Goal: Task Accomplishment & Management: Use online tool/utility

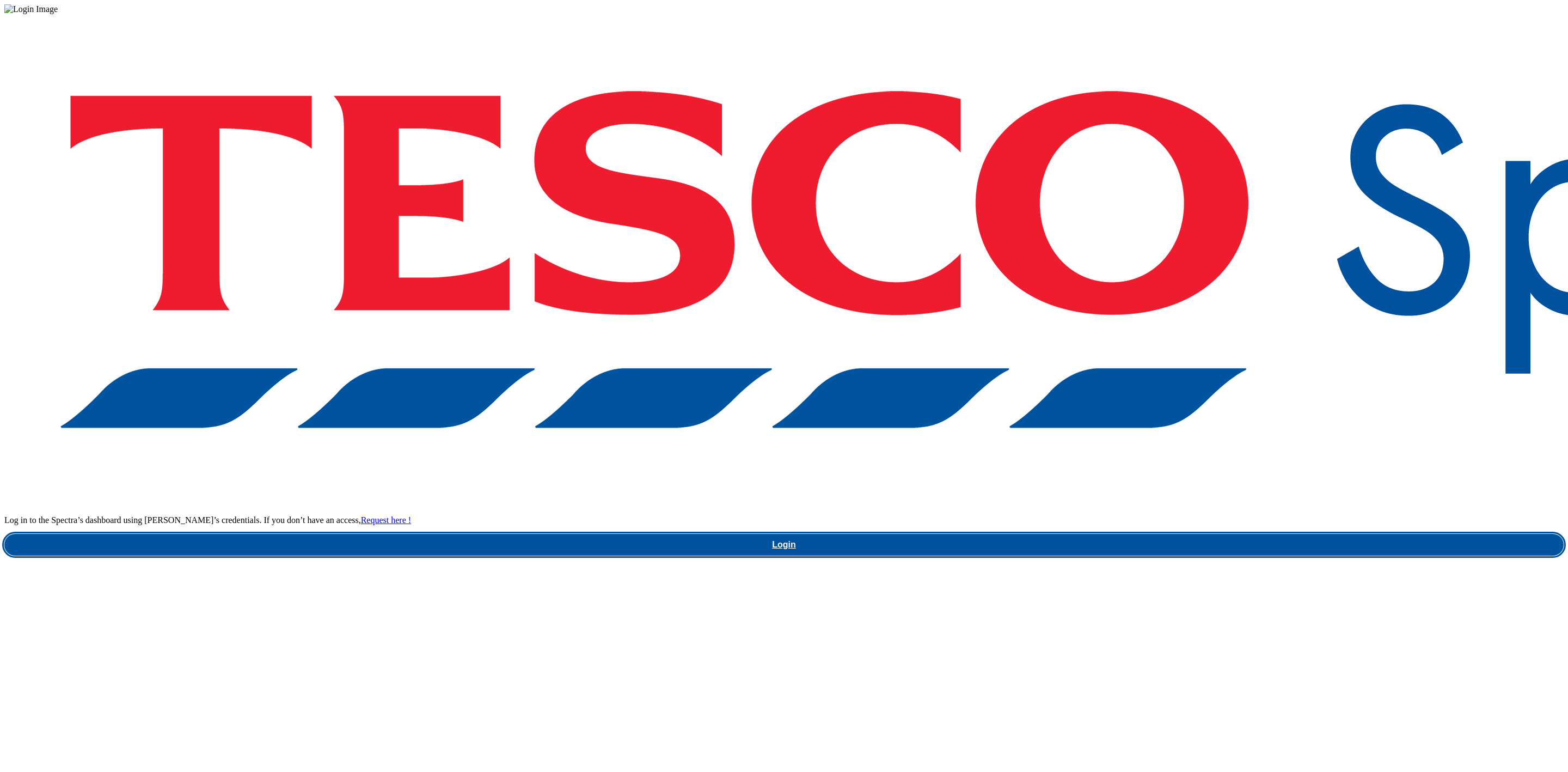
click at [1167, 534] on link "Login" at bounding box center [784, 544] width 1559 height 22
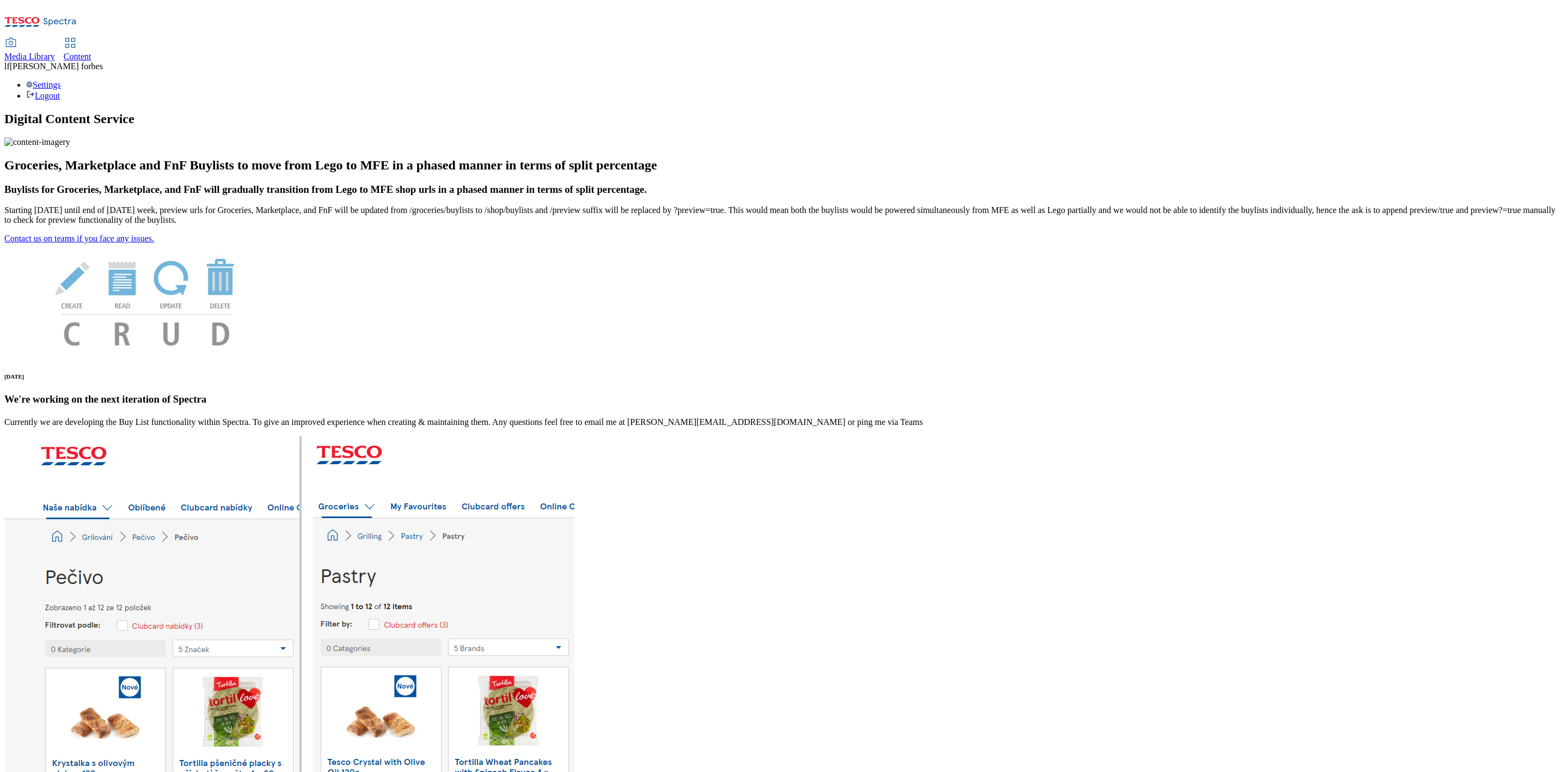
click at [55, 51] on span "Media Library" at bounding box center [29, 56] width 50 height 9
select select "flare-ghs-mktg"
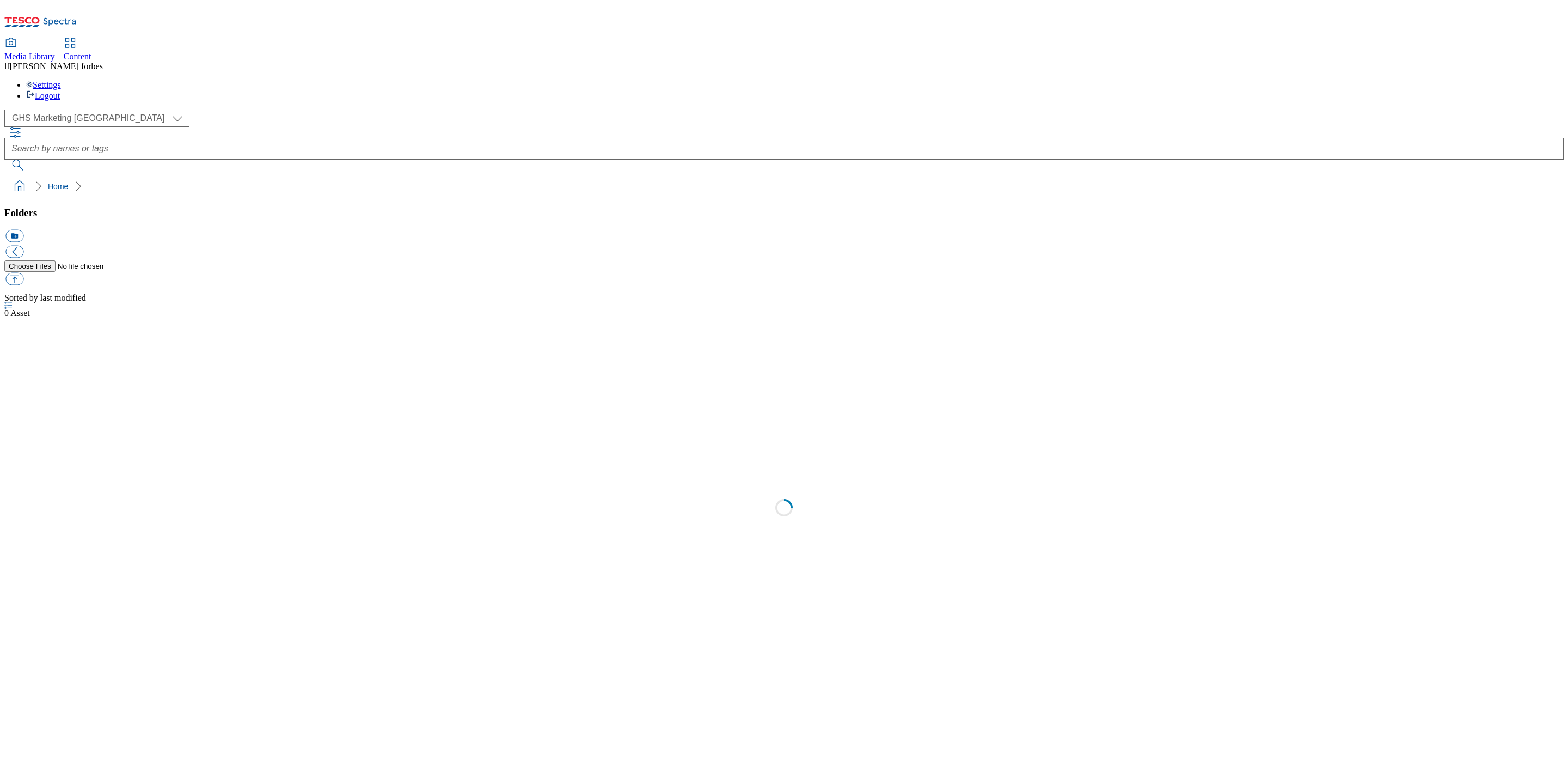
select select "flare-ghs-mktg"
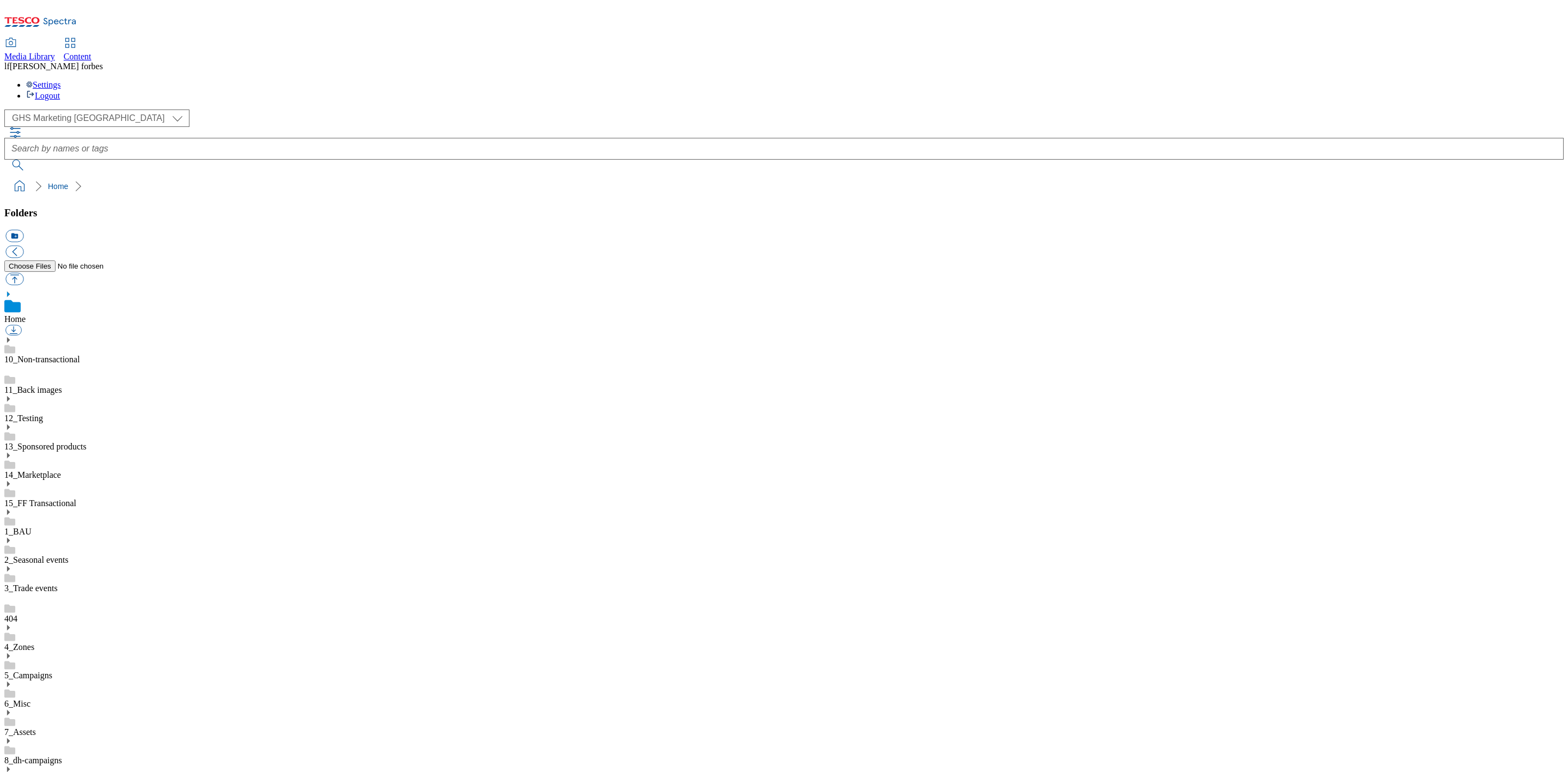
scroll to position [1, 0]
click at [91, 51] on span "Content" at bounding box center [77, 56] width 28 height 9
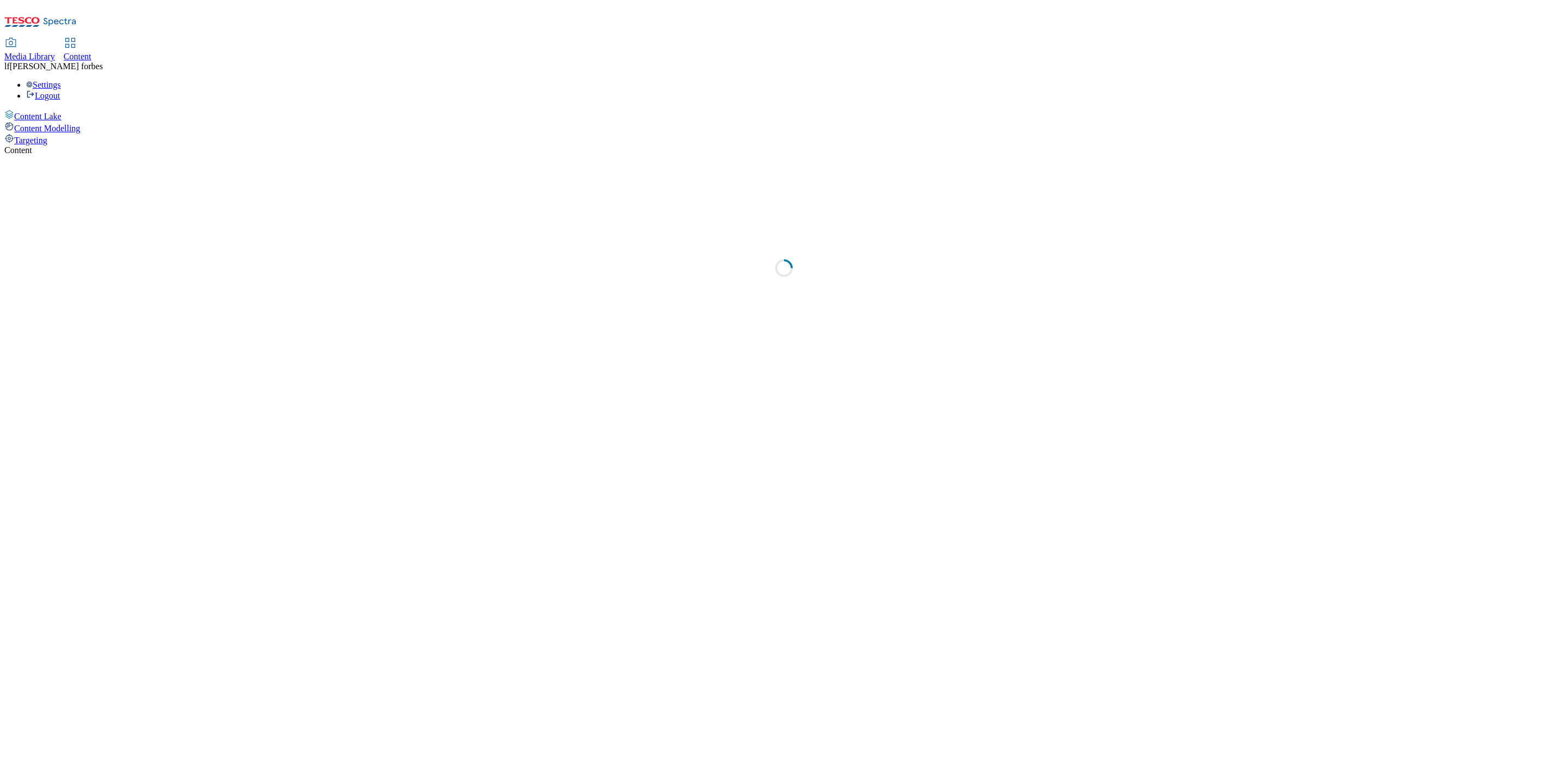
select select "ghs-[GEOGRAPHIC_DATA]"
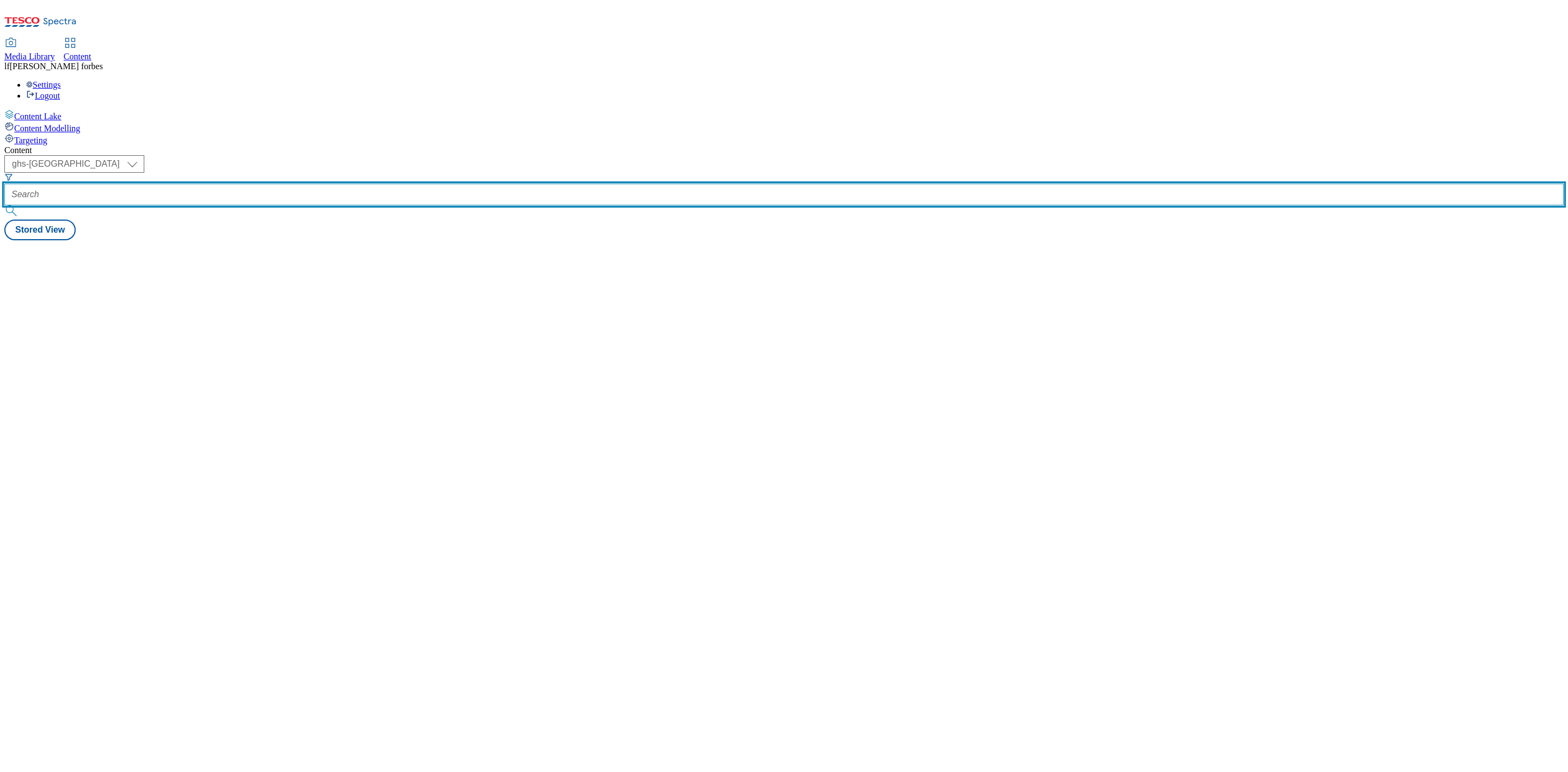
click at [274, 183] on input "text" at bounding box center [784, 194] width 1559 height 22
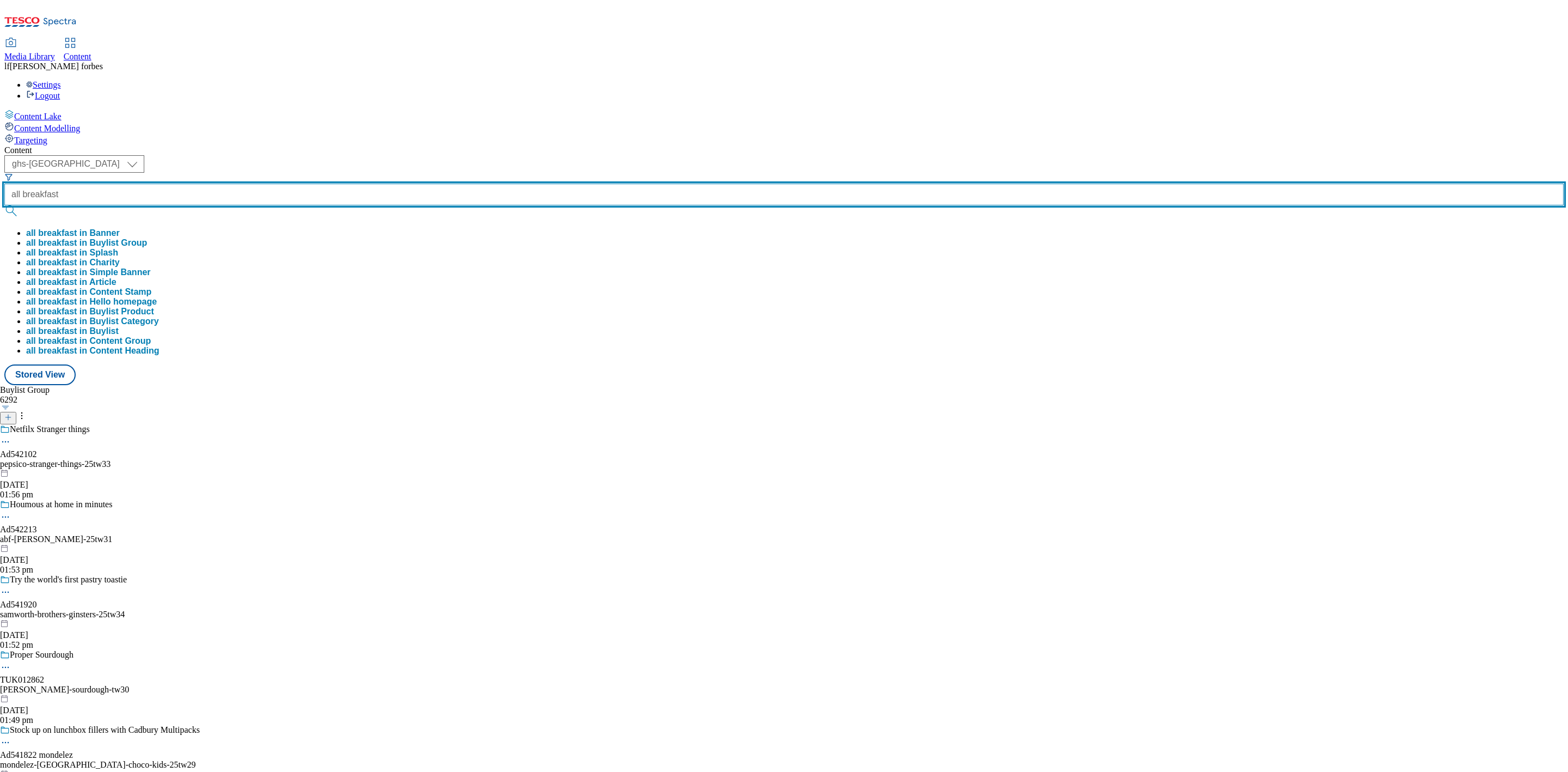
type input "all breakfast"
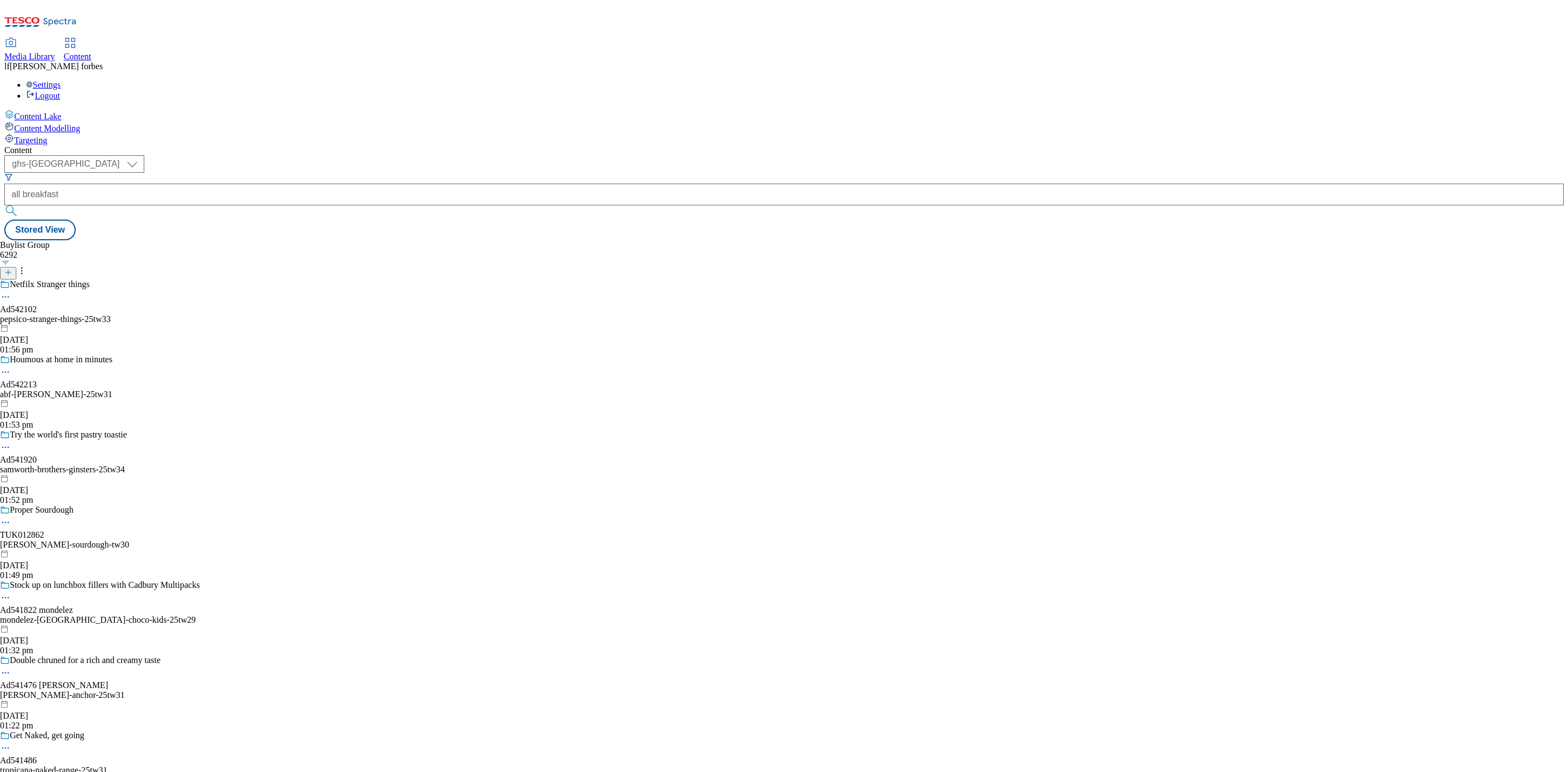
click at [20, 205] on button "submit" at bounding box center [12, 210] width 15 height 10
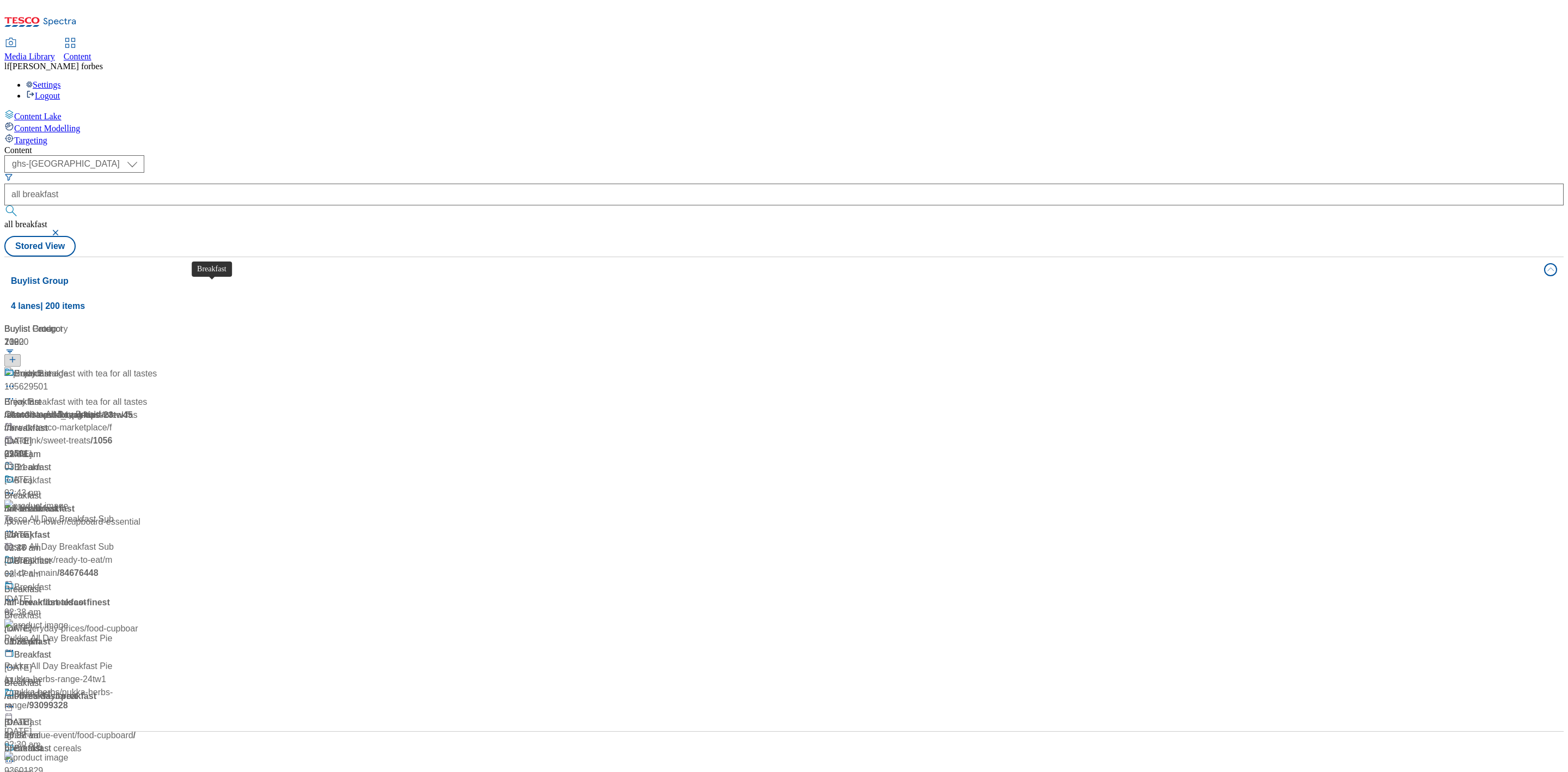
scroll to position [82, 0]
click at [51, 461] on div "Breakfast" at bounding box center [32, 467] width 37 height 13
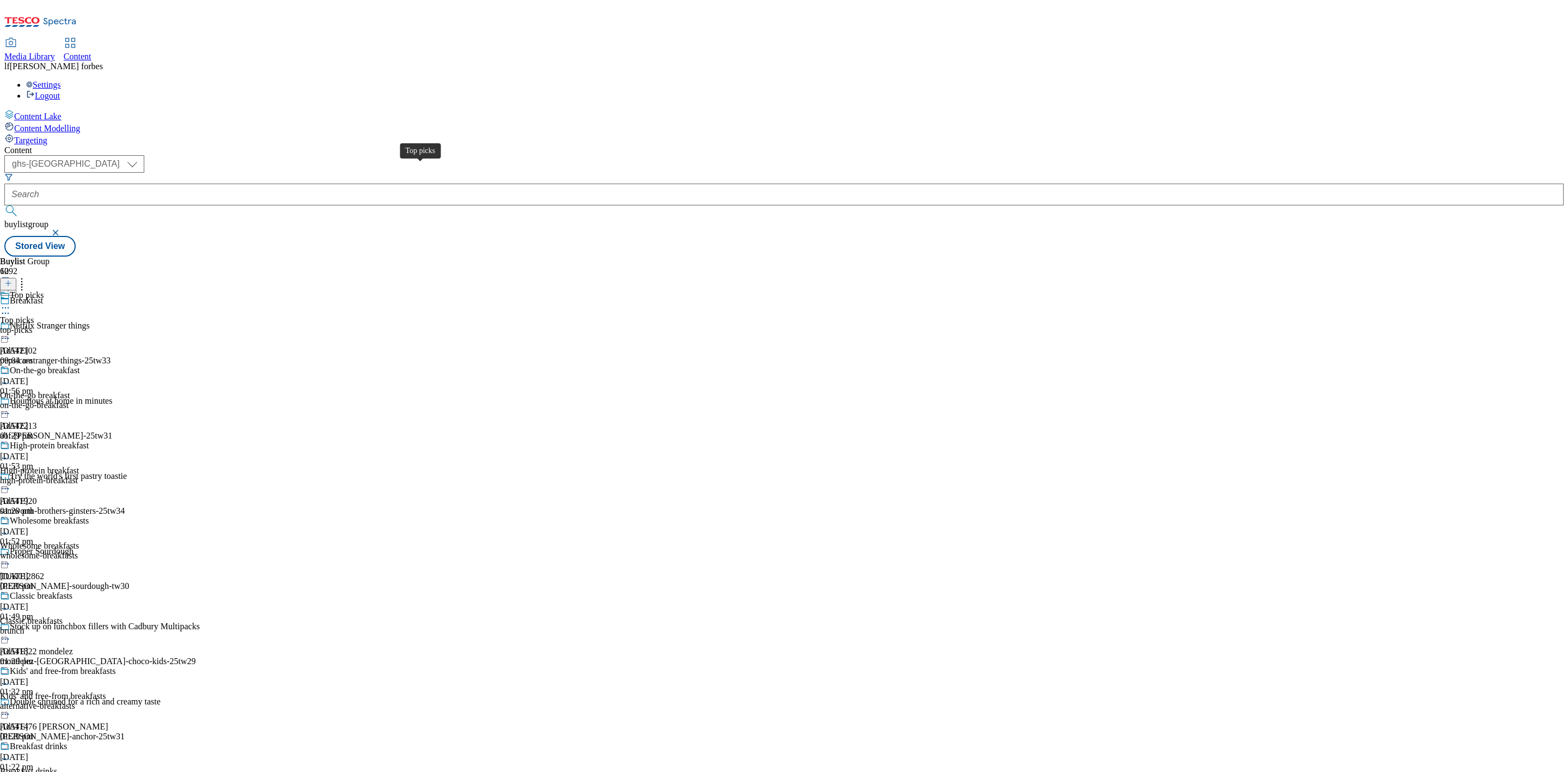
click at [44, 291] on div "Top picks" at bounding box center [27, 295] width 34 height 9
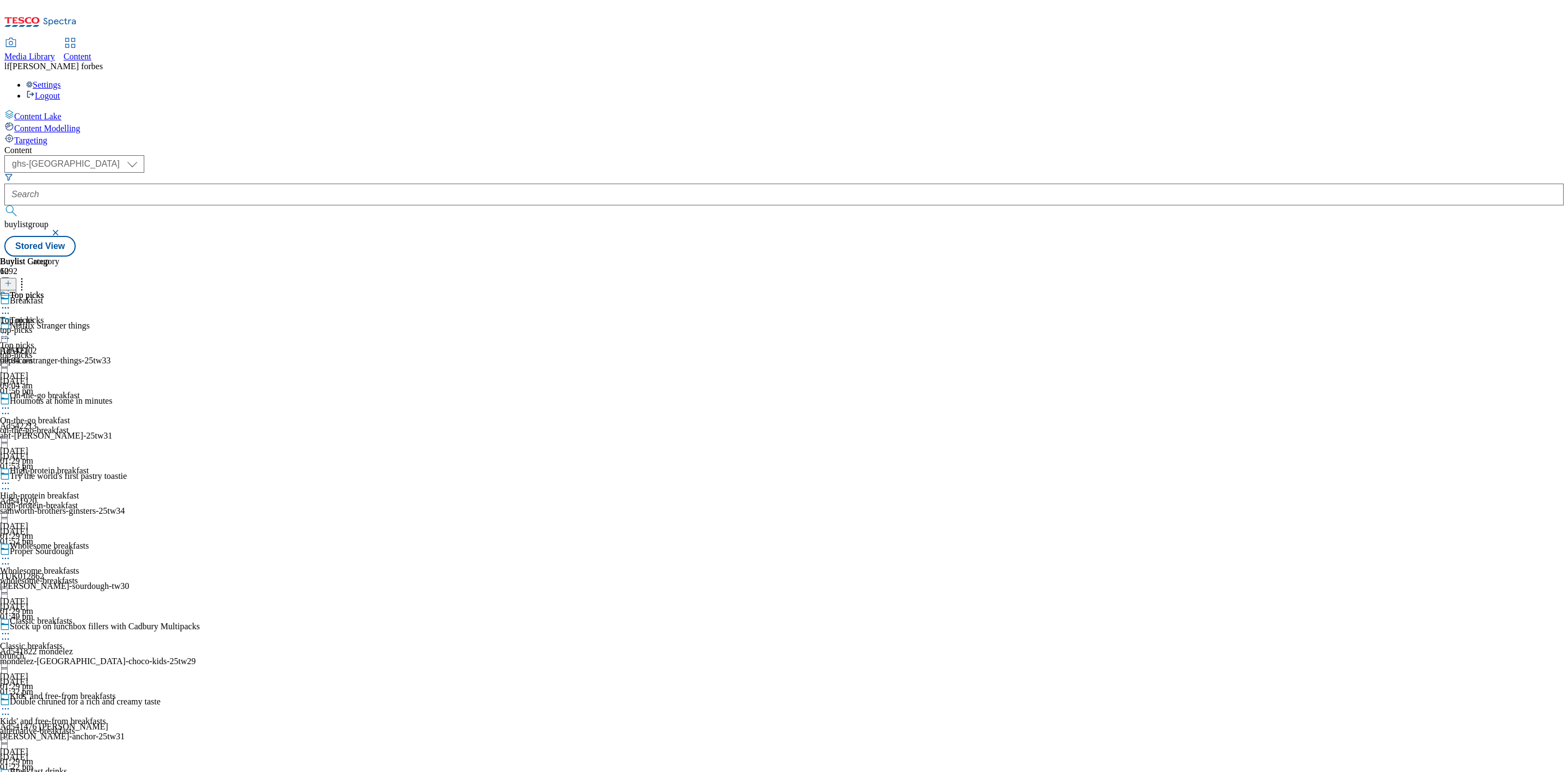
click at [10, 328] on icon at bounding box center [5, 332] width 10 height 10
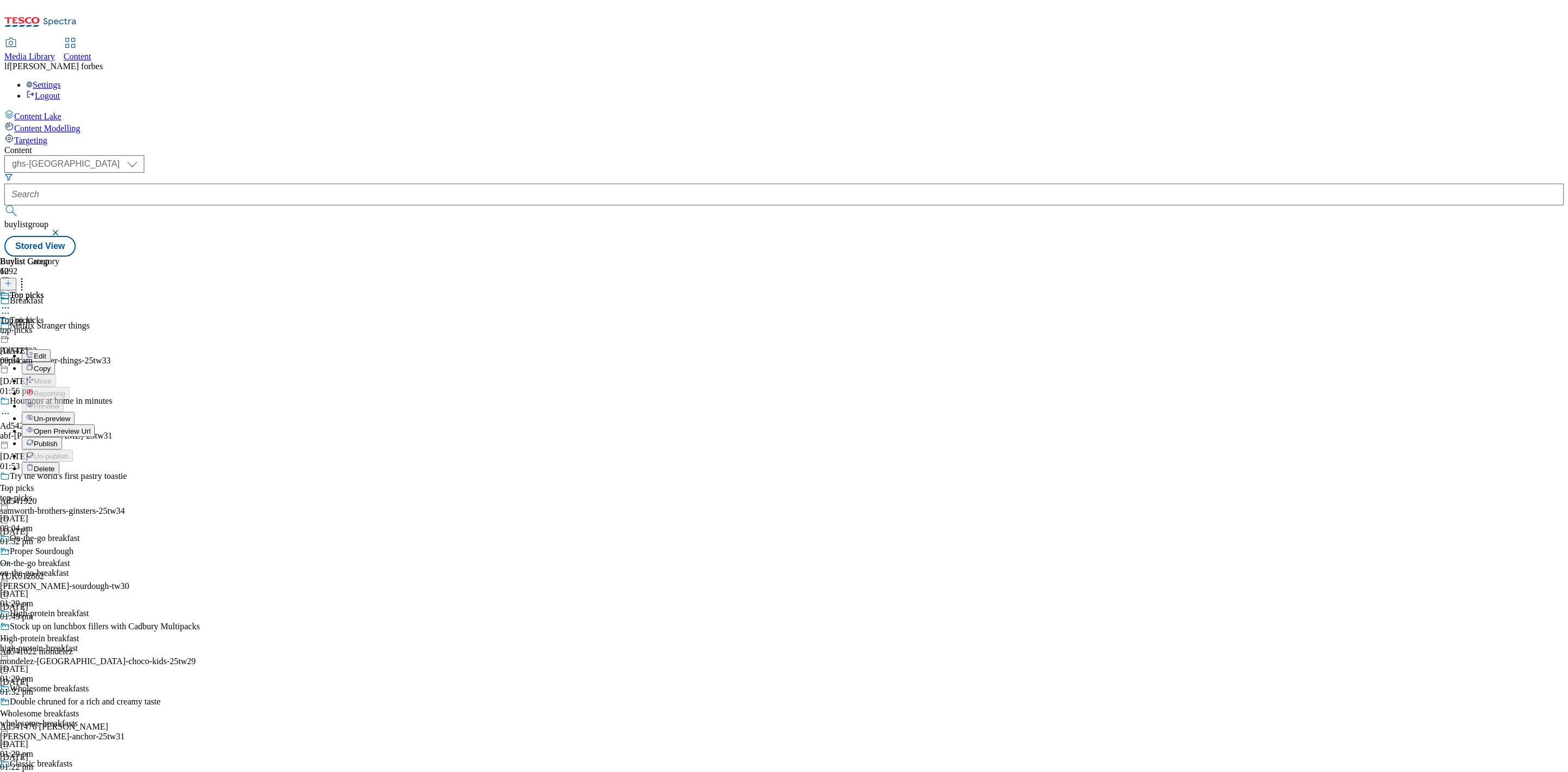
click at [58, 440] on span "Publish" at bounding box center [46, 443] width 24 height 9
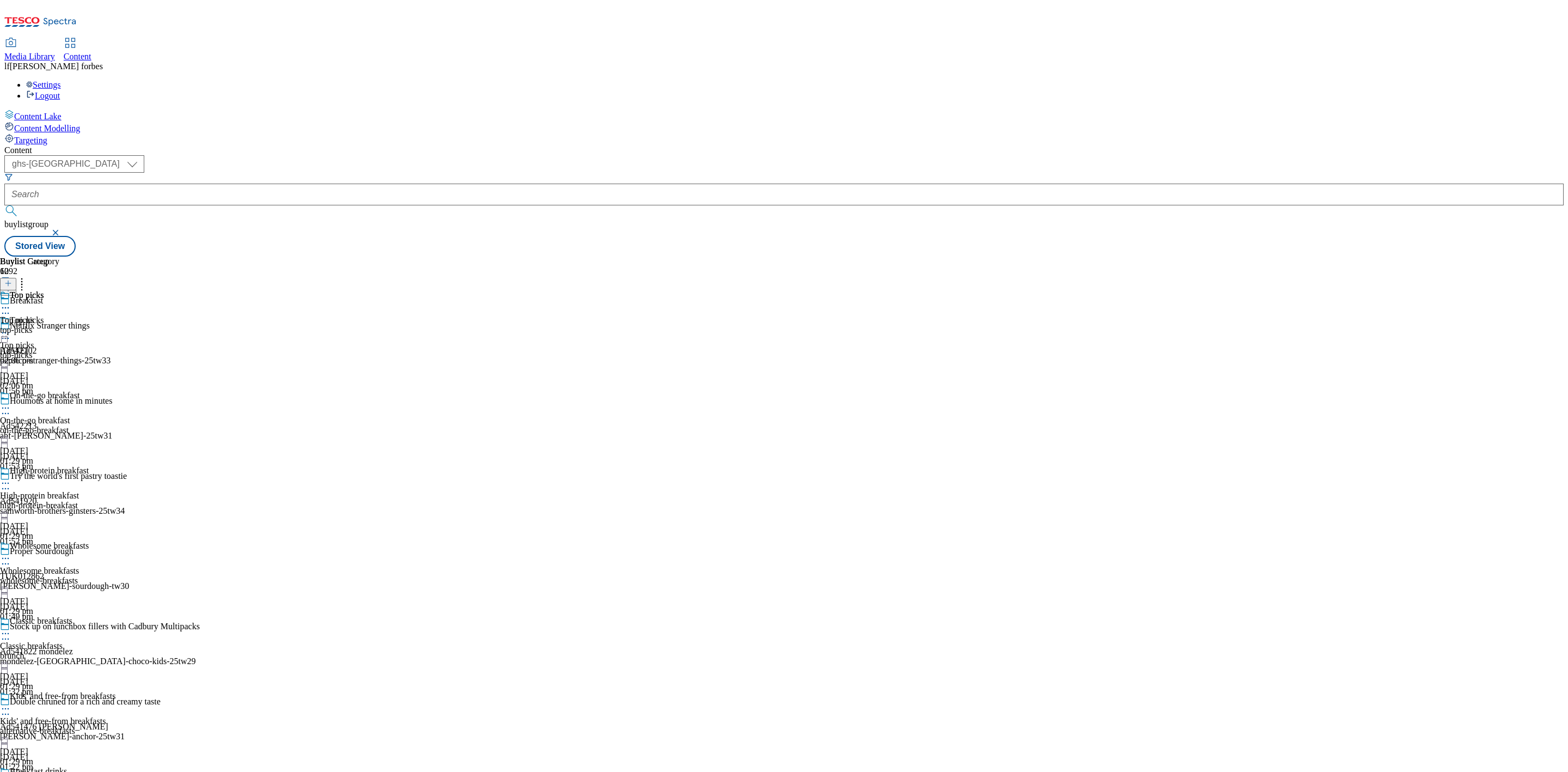
drag, startPoint x: 498, startPoint y: 172, endPoint x: 439, endPoint y: 176, distance: 59.1
click at [44, 315] on span "Top picks" at bounding box center [27, 321] width 34 height 12
click at [10, 328] on icon at bounding box center [5, 332] width 10 height 10
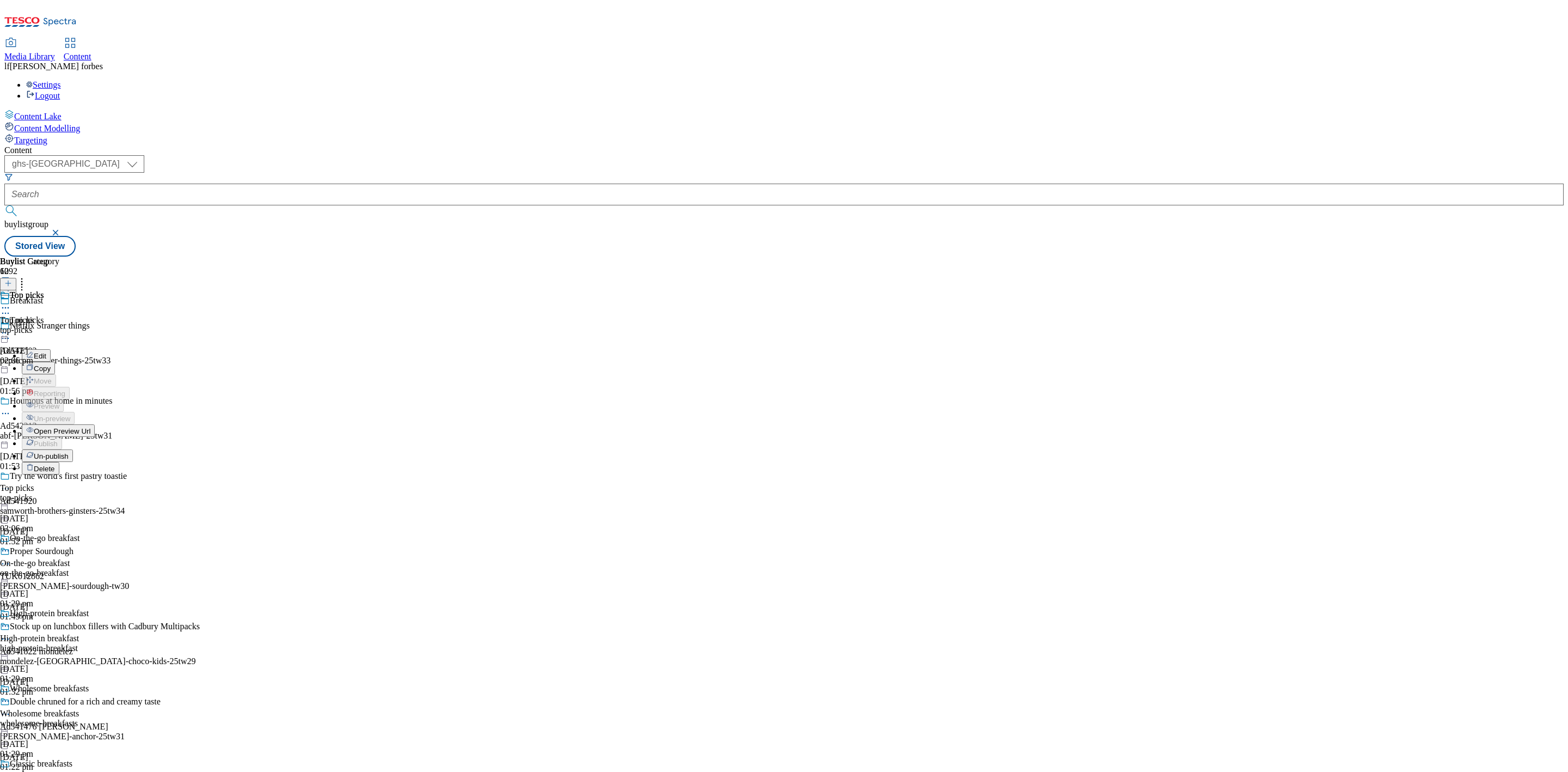
click at [90, 427] on span "Open Preview Url" at bounding box center [63, 431] width 57 height 9
